Goal: Task Accomplishment & Management: Manage account settings

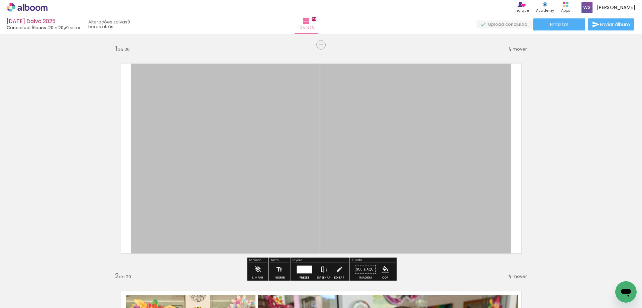
click at [414, 120] on quentale-photo at bounding box center [321, 158] width 380 height 210
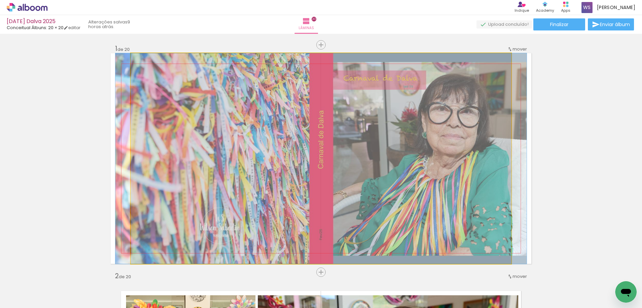
click at [414, 120] on quentale-photo at bounding box center [321, 158] width 380 height 210
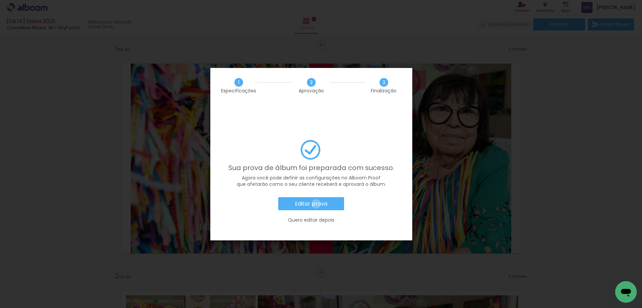
click at [0, 0] on slot "Editar prova" at bounding box center [0, 0] width 0 height 0
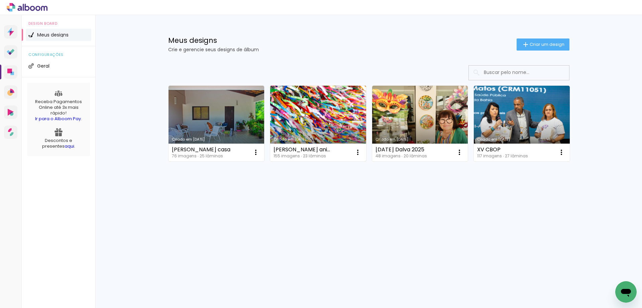
click at [330, 123] on link "Criado em [DATE]" at bounding box center [318, 124] width 96 height 76
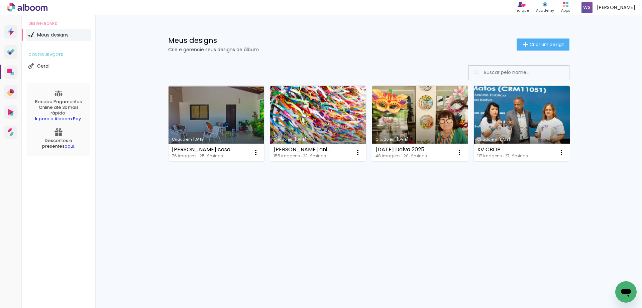
click at [228, 106] on link "Criado em [DATE]" at bounding box center [216, 124] width 96 height 76
